Goal: Transaction & Acquisition: Purchase product/service

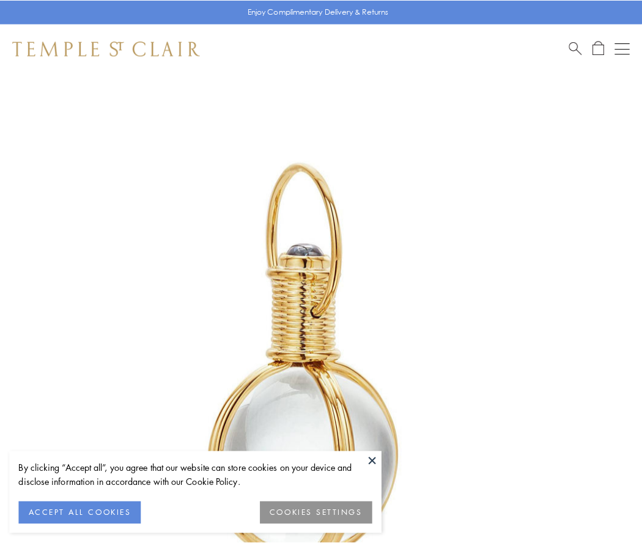
scroll to position [319, 0]
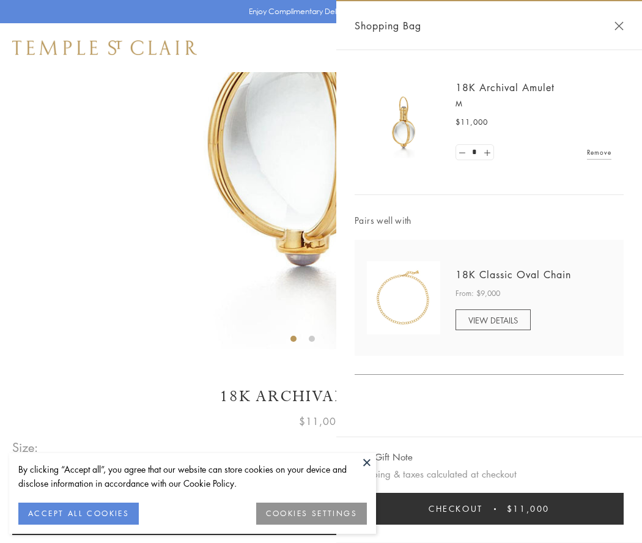
click at [489, 509] on button "Checkout $11,000" at bounding box center [489, 509] width 269 height 32
